Goal: Task Accomplishment & Management: Manage account settings

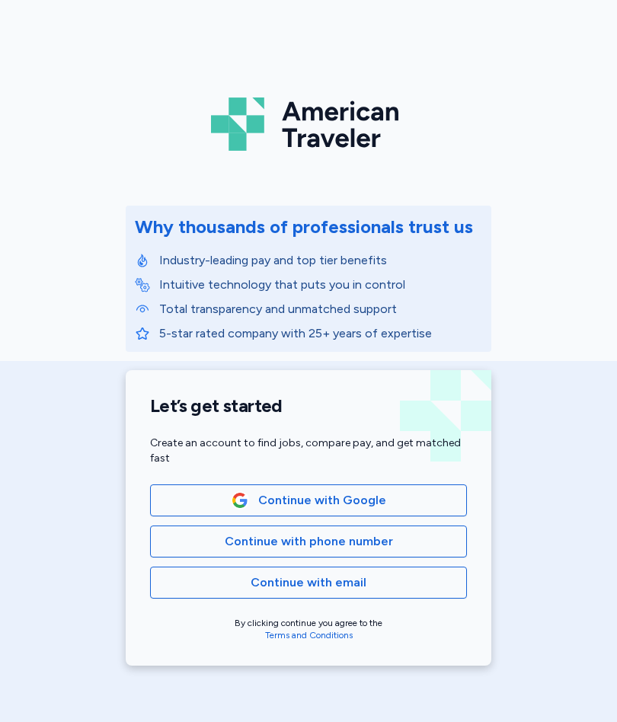
click at [403, 500] on span "Continue with Google" at bounding box center [308, 500] width 291 height 18
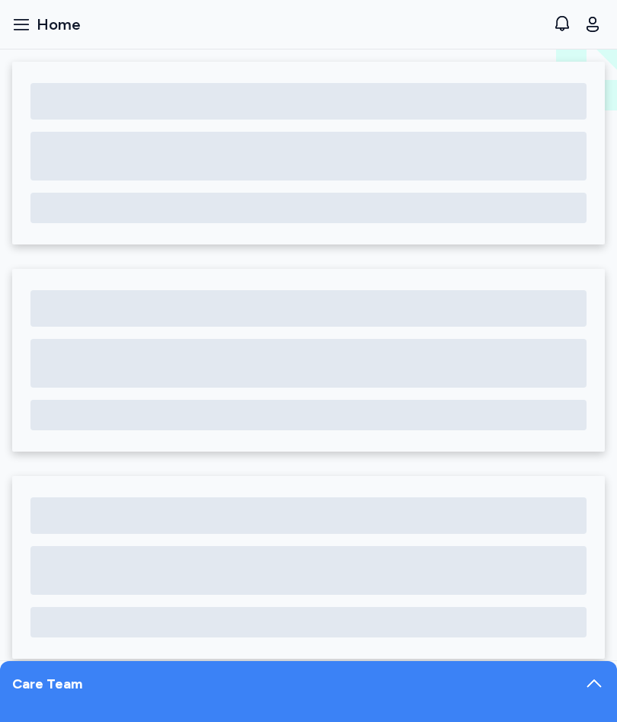
click at [24, 27] on icon "button" at bounding box center [21, 24] width 18 height 18
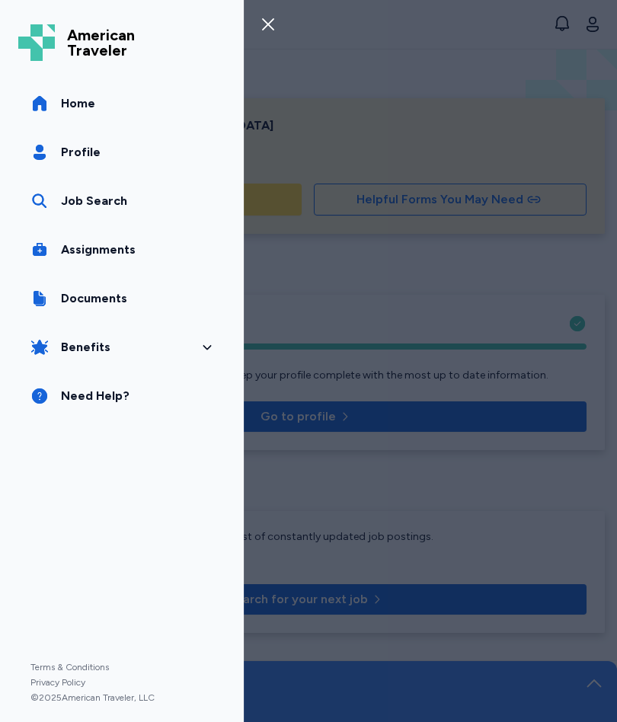
click at [90, 301] on span "Documents" at bounding box center [94, 298] width 66 height 18
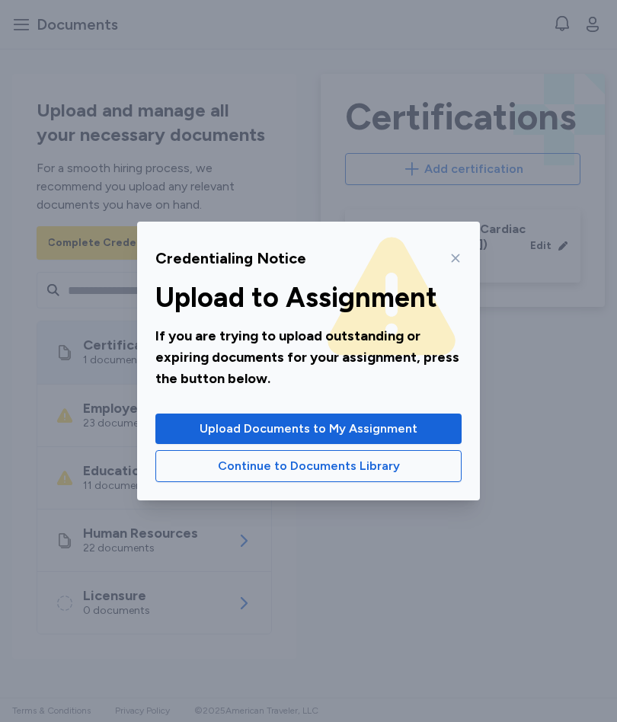
click at [429, 466] on span "Continue to Documents Library" at bounding box center [308, 466] width 280 height 18
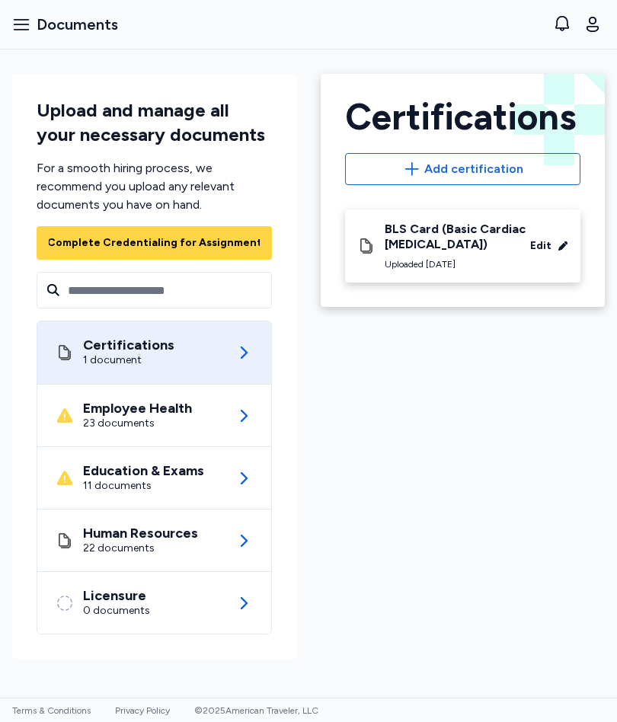
click at [88, 423] on div "23 documents" at bounding box center [137, 423] width 109 height 15
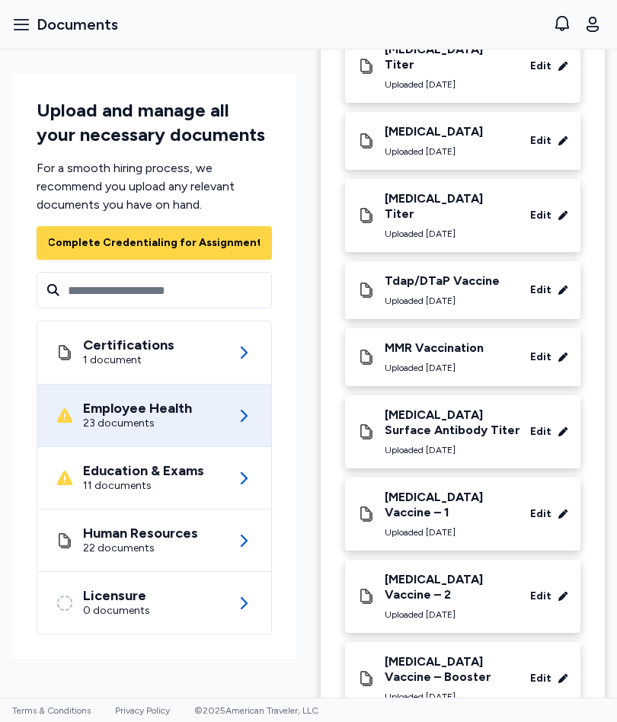
scroll to position [1254, 0]
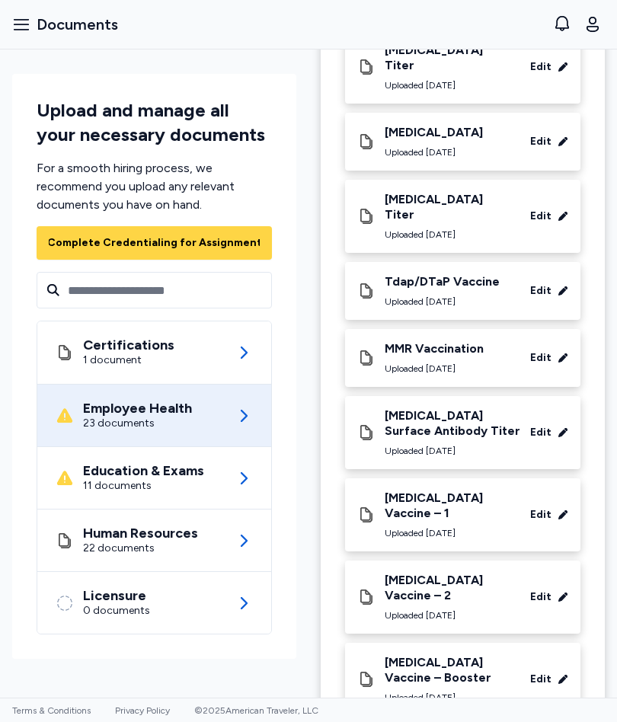
click at [97, 486] on div "11 documents" at bounding box center [143, 485] width 121 height 15
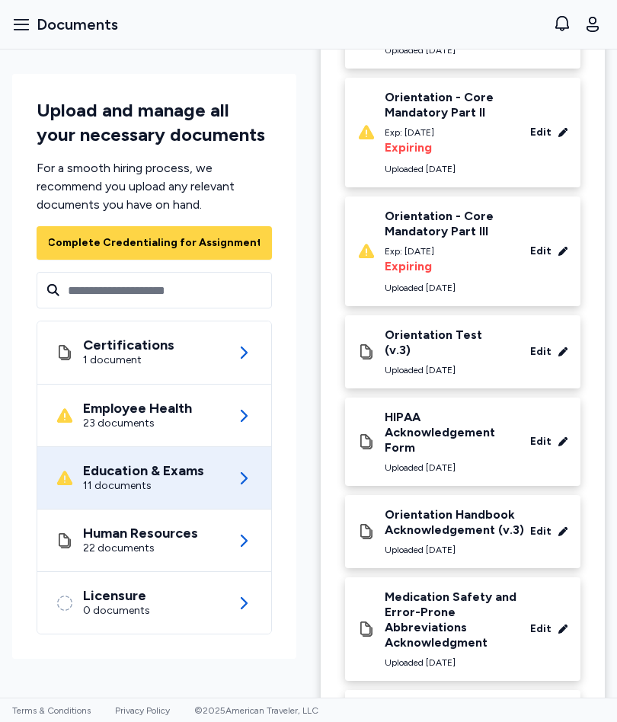
scroll to position [515, 0]
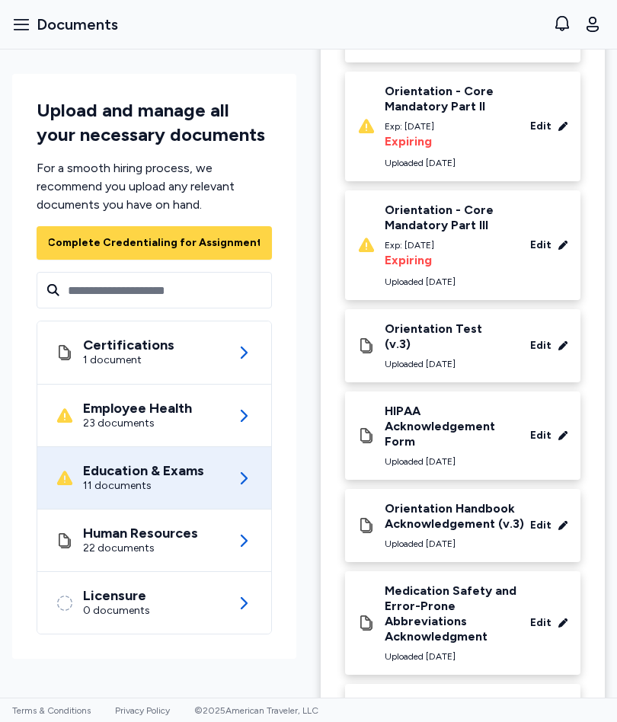
click at [192, 550] on div "22 documents" at bounding box center [140, 547] width 115 height 15
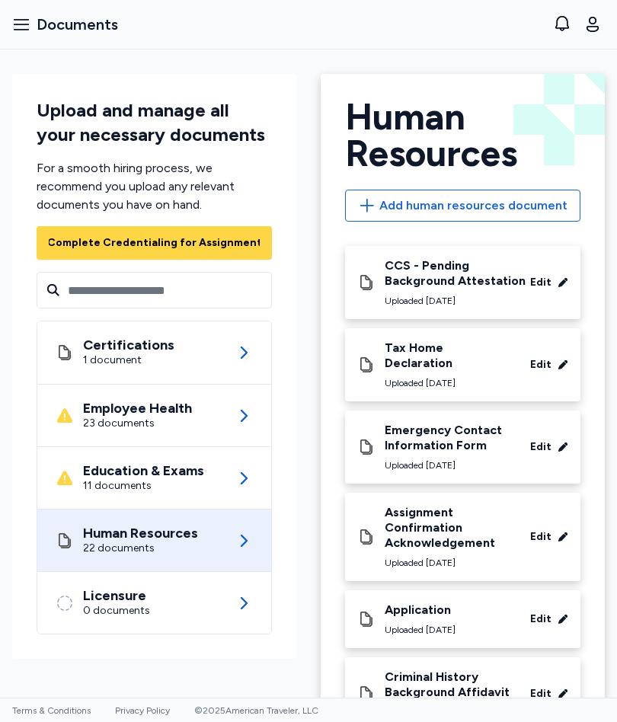
click at [21, 35] on button "Open sidebar Documents" at bounding box center [65, 24] width 118 height 33
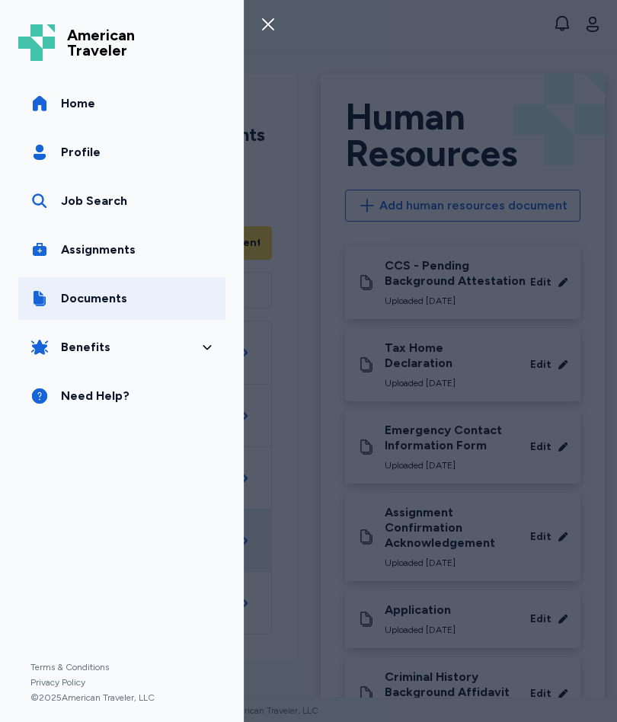
click at [62, 241] on span "Assignments" at bounding box center [98, 250] width 75 height 18
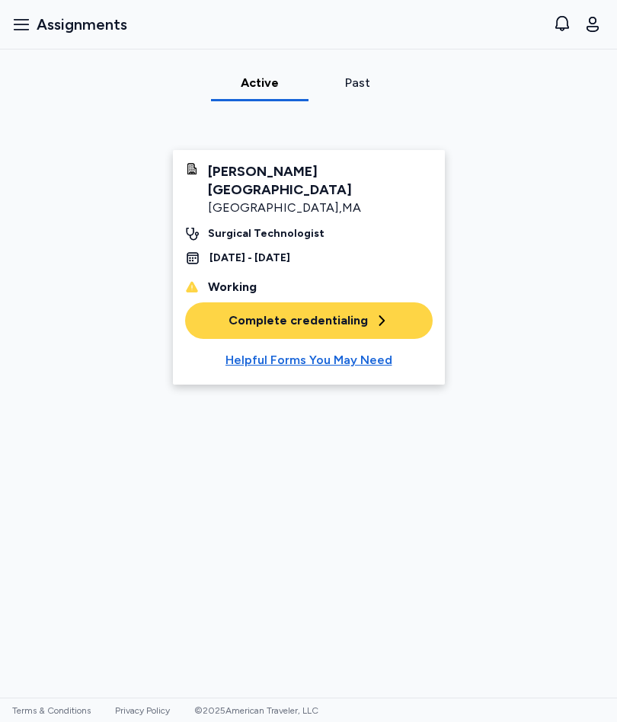
click at [356, 84] on div "Past" at bounding box center [356, 83] width 85 height 18
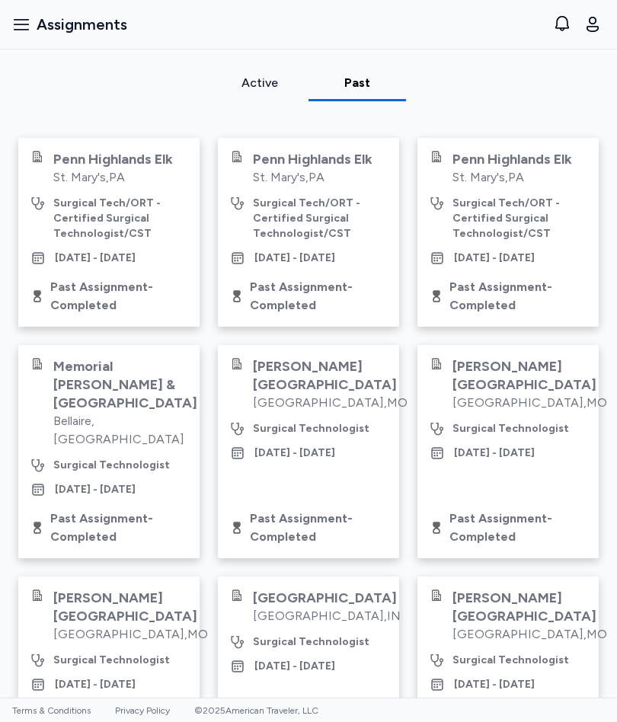
click at [23, 27] on icon "button" at bounding box center [21, 24] width 18 height 18
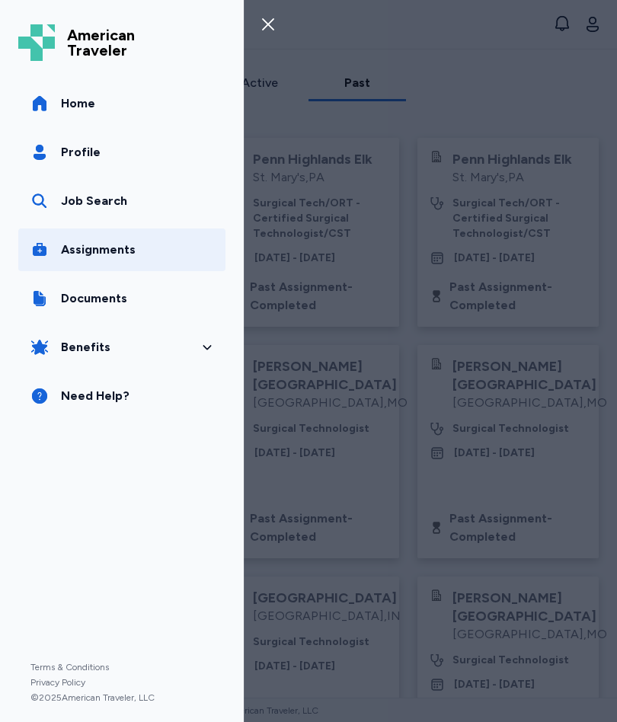
click at [81, 203] on div "Job Search" at bounding box center [94, 201] width 66 height 18
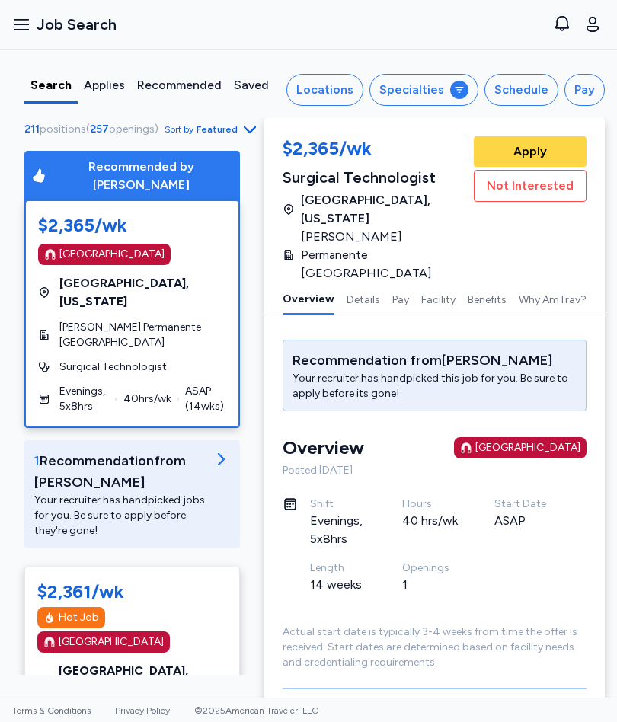
click at [440, 96] on div "Specialties" at bounding box center [411, 90] width 65 height 18
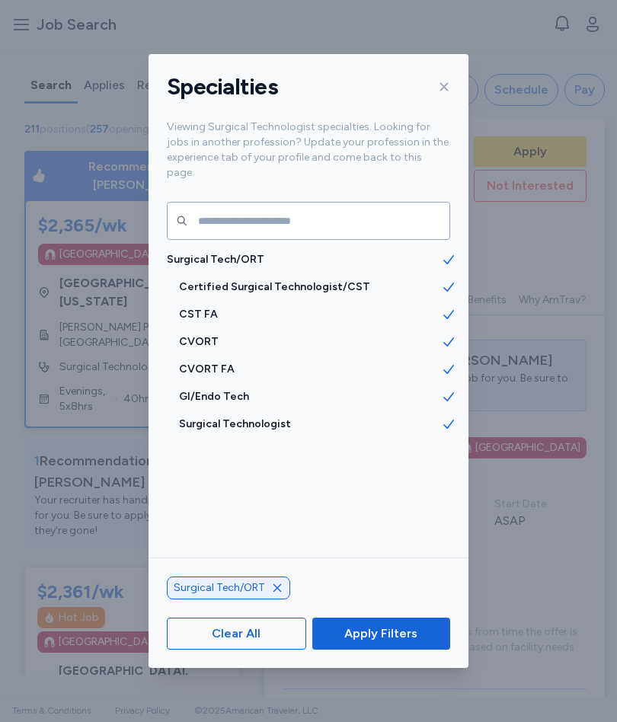
click at [203, 307] on span "CST FA" at bounding box center [310, 314] width 262 height 15
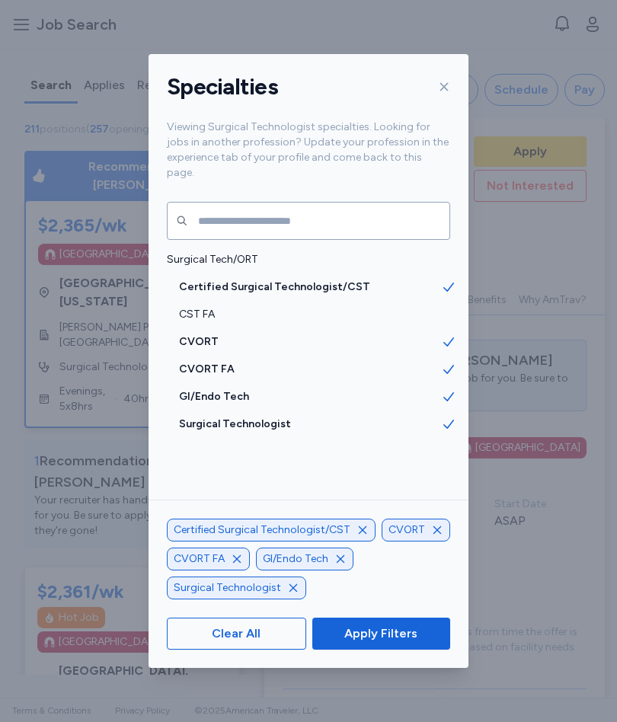
click at [201, 334] on span "CVORT" at bounding box center [310, 341] width 262 height 15
click at [211, 362] on span "CVORT FA" at bounding box center [310, 369] width 262 height 15
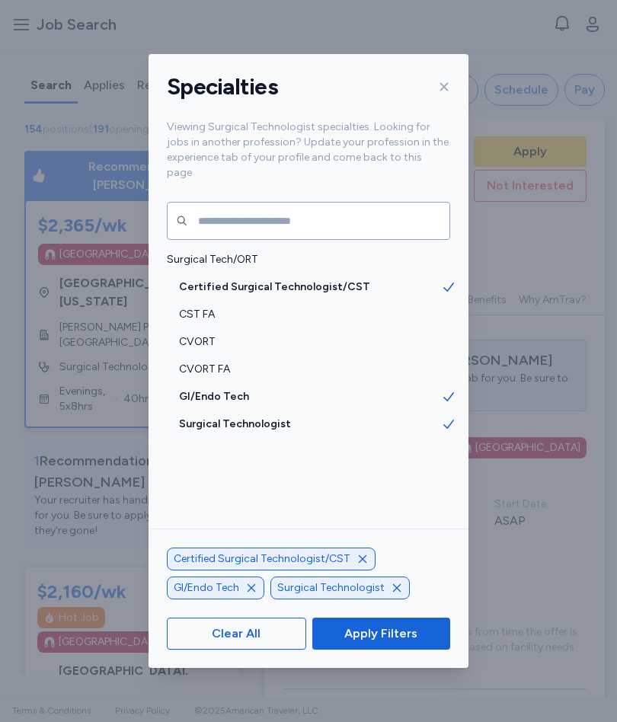
click at [403, 634] on span "Apply Filters" at bounding box center [380, 633] width 73 height 18
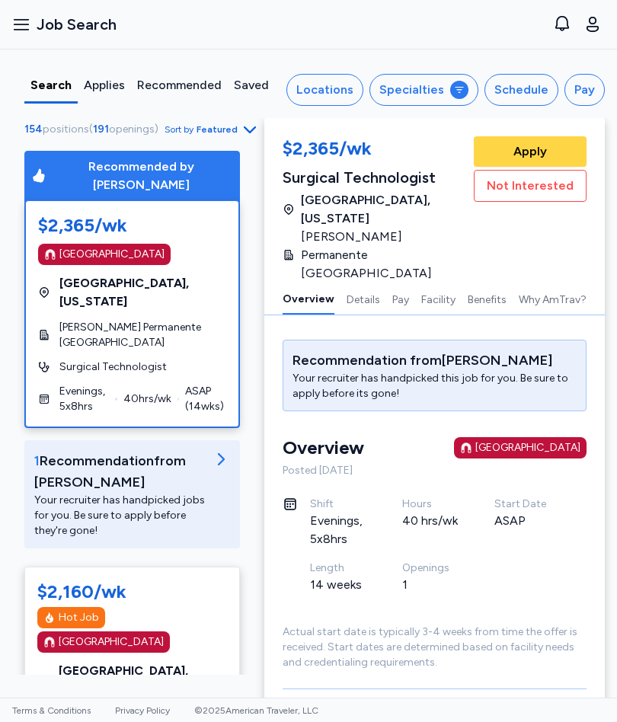
click at [237, 132] on span "Featured" at bounding box center [216, 129] width 41 height 12
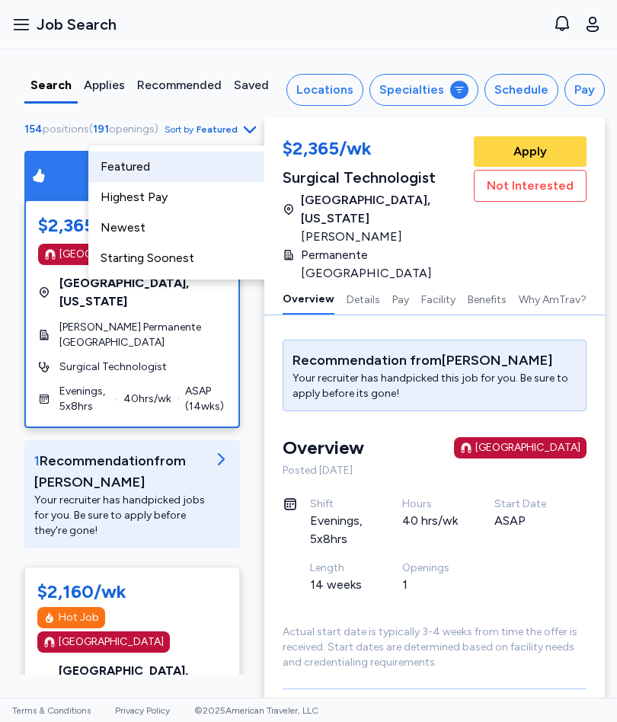
click at [145, 228] on div "Newest" at bounding box center [179, 227] width 183 height 30
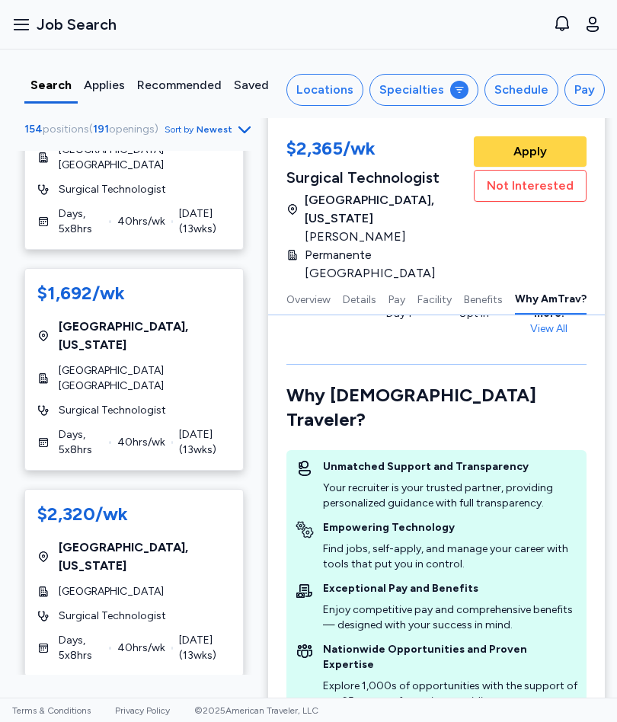
scroll to position [2369, 0]
